Goal: Transaction & Acquisition: Purchase product/service

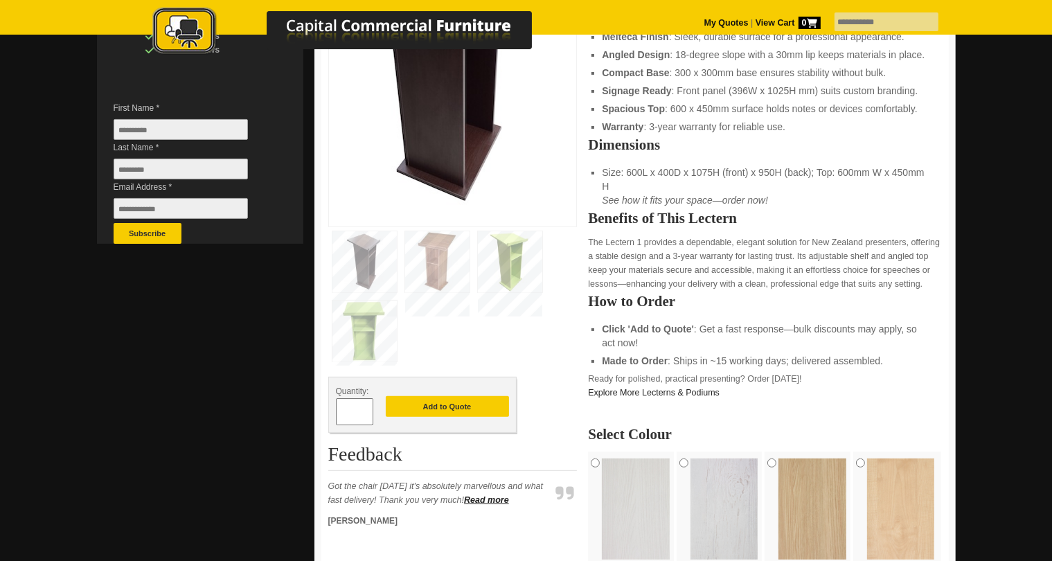
scroll to position [376, 0]
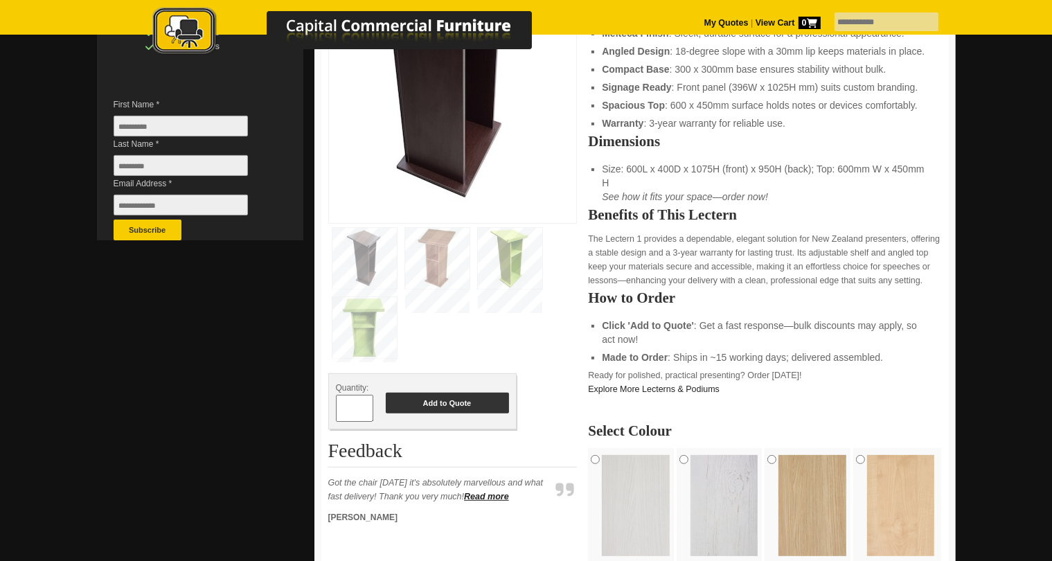
click at [458, 408] on button "Add to Quote" at bounding box center [447, 402] width 123 height 21
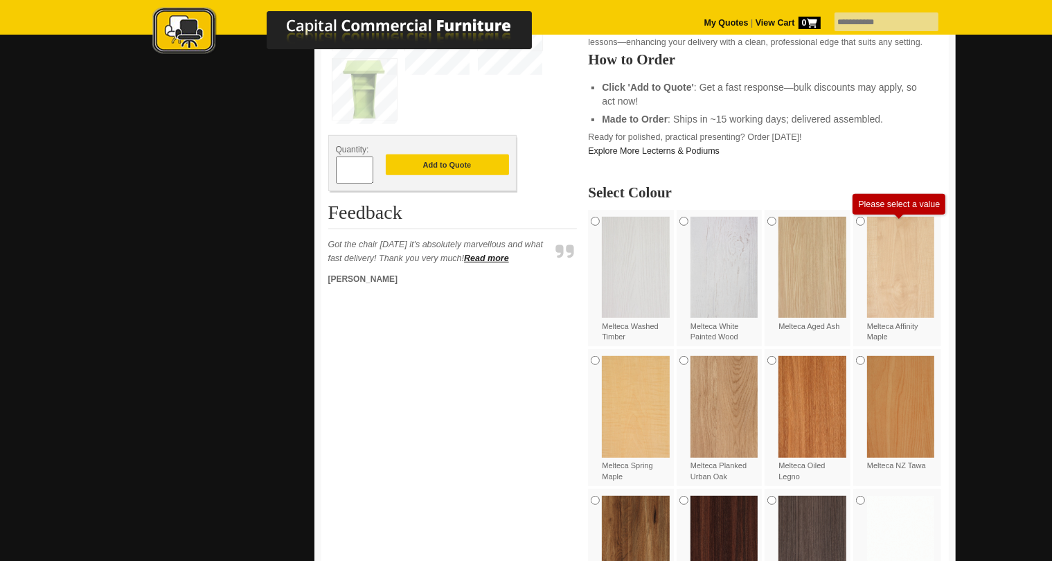
scroll to position [613, 0]
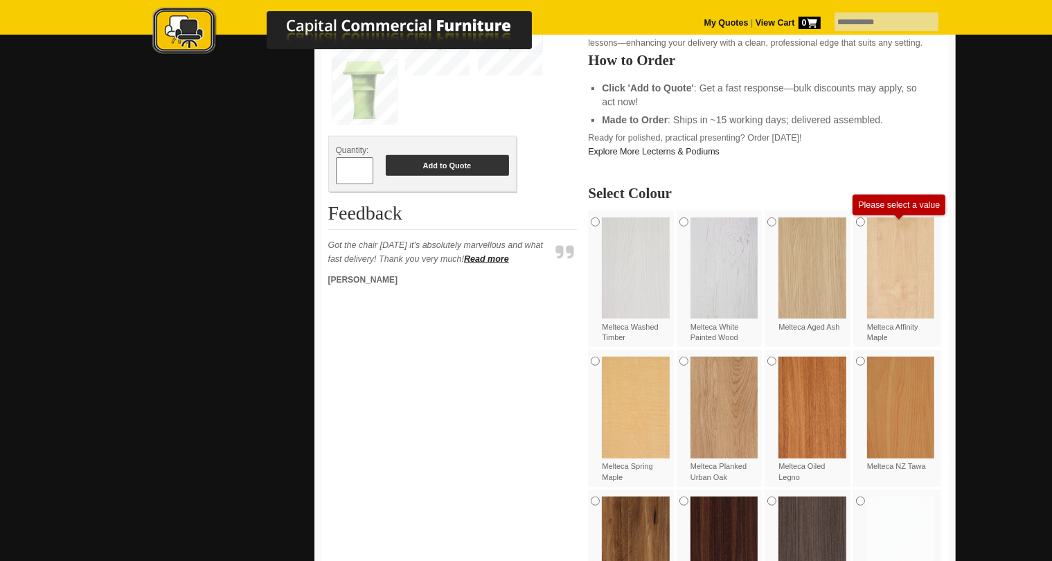
click at [480, 168] on button "Add to Quote" at bounding box center [447, 165] width 123 height 21
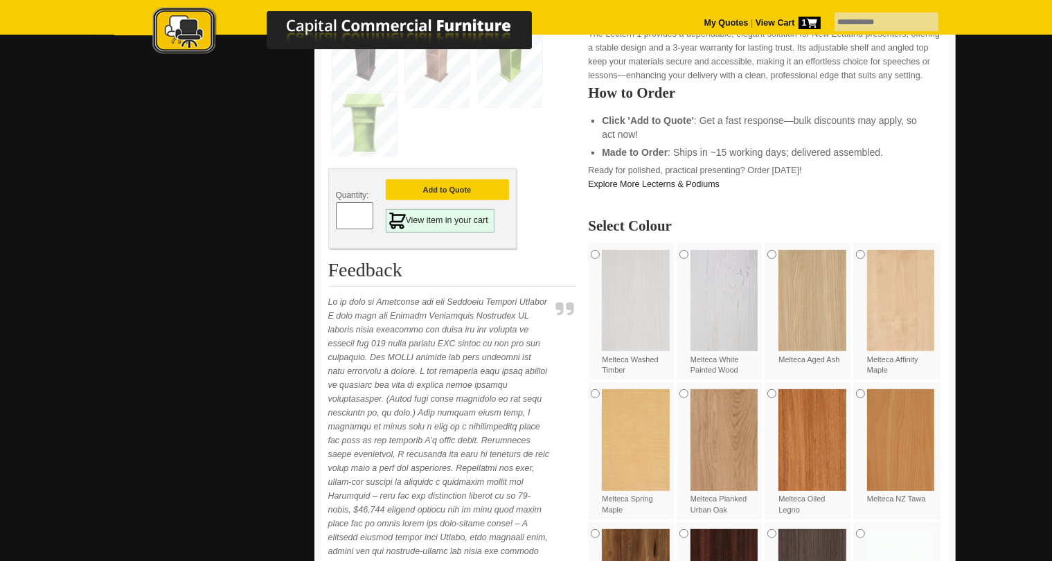
scroll to position [572, 0]
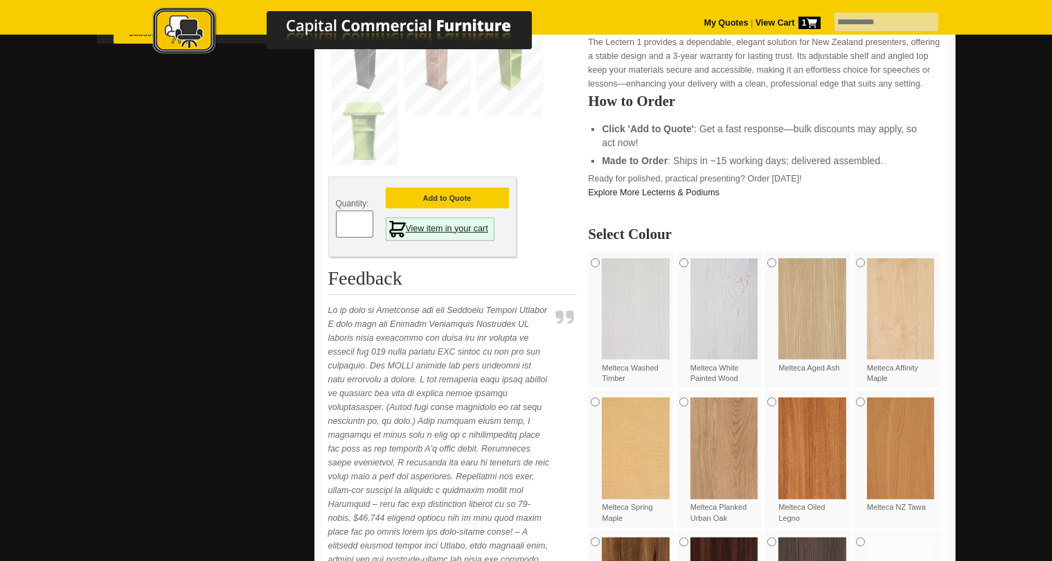
click at [471, 226] on link "View item in your cart" at bounding box center [440, 229] width 109 height 24
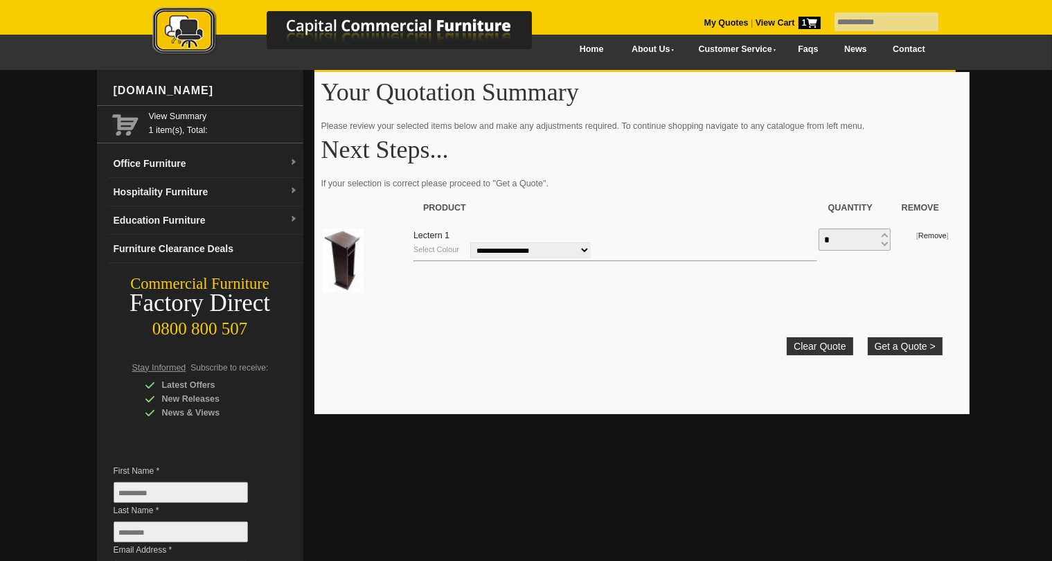
scroll to position [12, 0]
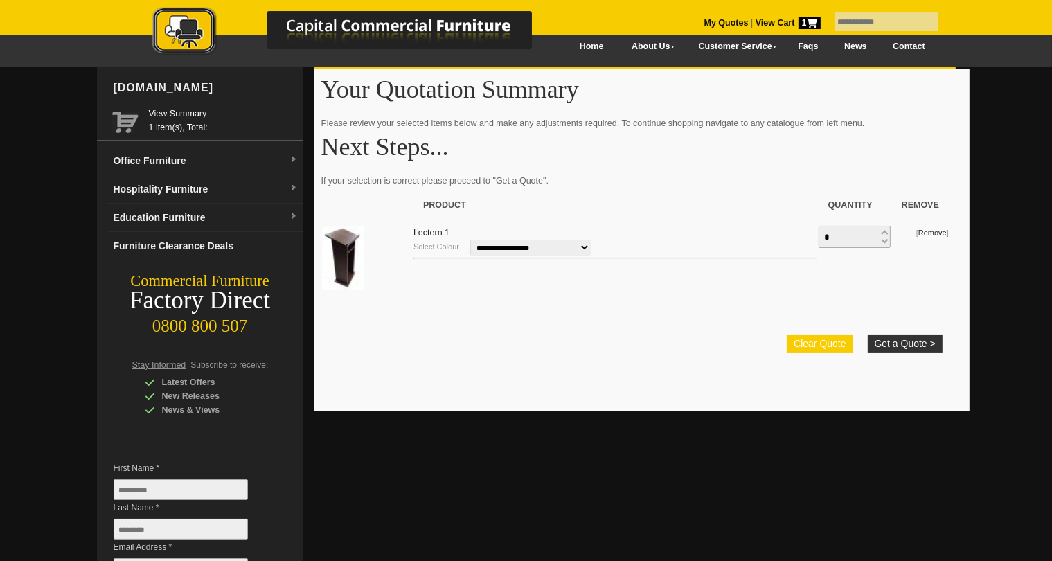
click at [831, 343] on link "Clear Quote" at bounding box center [819, 343] width 66 height 18
